Goal: Transaction & Acquisition: Download file/media

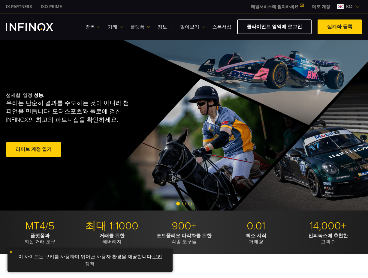
click at [146, 26] on link "플랫폼" at bounding box center [140, 26] width 20 height 7
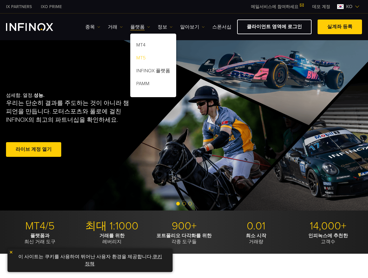
click at [142, 56] on link "MT5" at bounding box center [153, 58] width 46 height 13
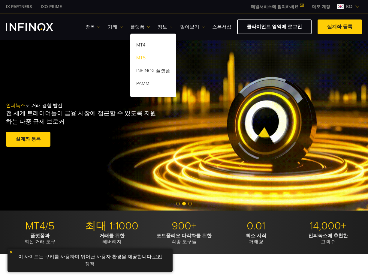
click at [140, 57] on link "MT5" at bounding box center [153, 58] width 46 height 13
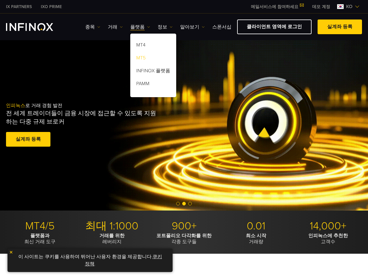
click at [140, 57] on link "MT5" at bounding box center [153, 58] width 46 height 13
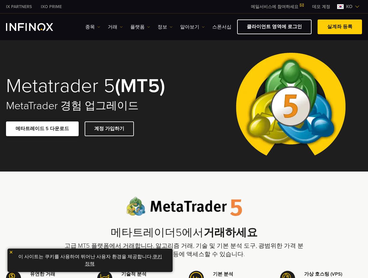
click at [51, 127] on link "메타트레이드 5 다운로드" at bounding box center [42, 128] width 73 height 15
